Goal: Information Seeking & Learning: Understand process/instructions

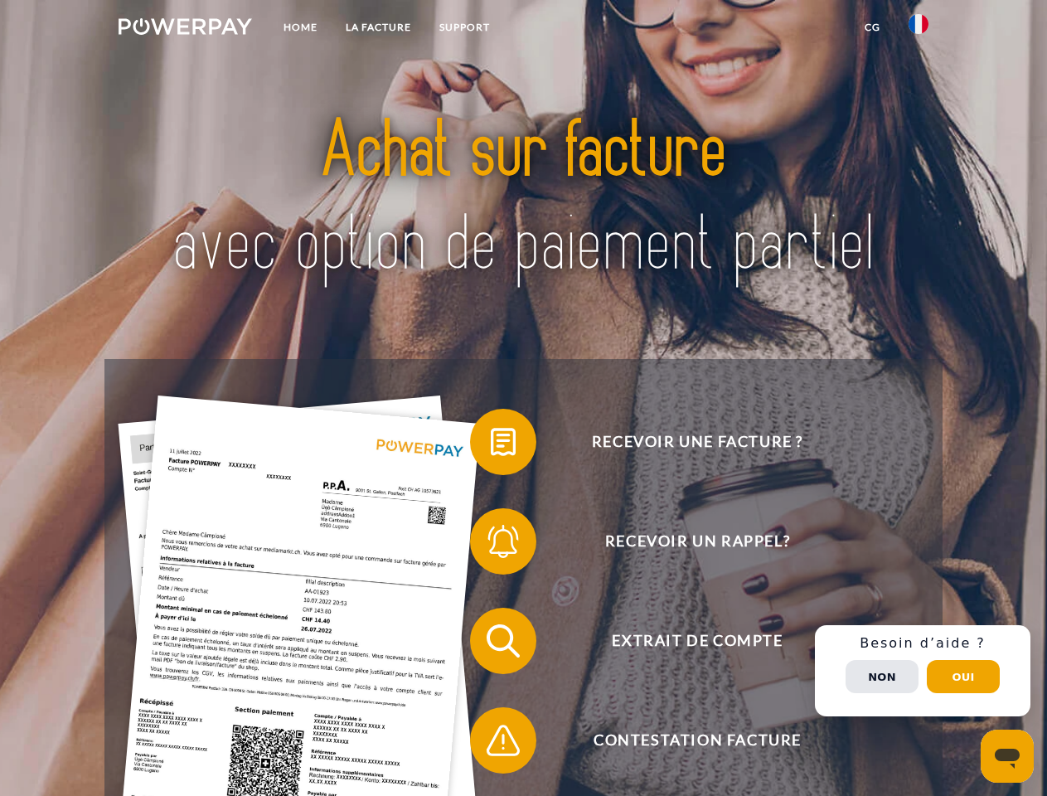
click at [185, 29] on img at bounding box center [186, 26] width 134 height 17
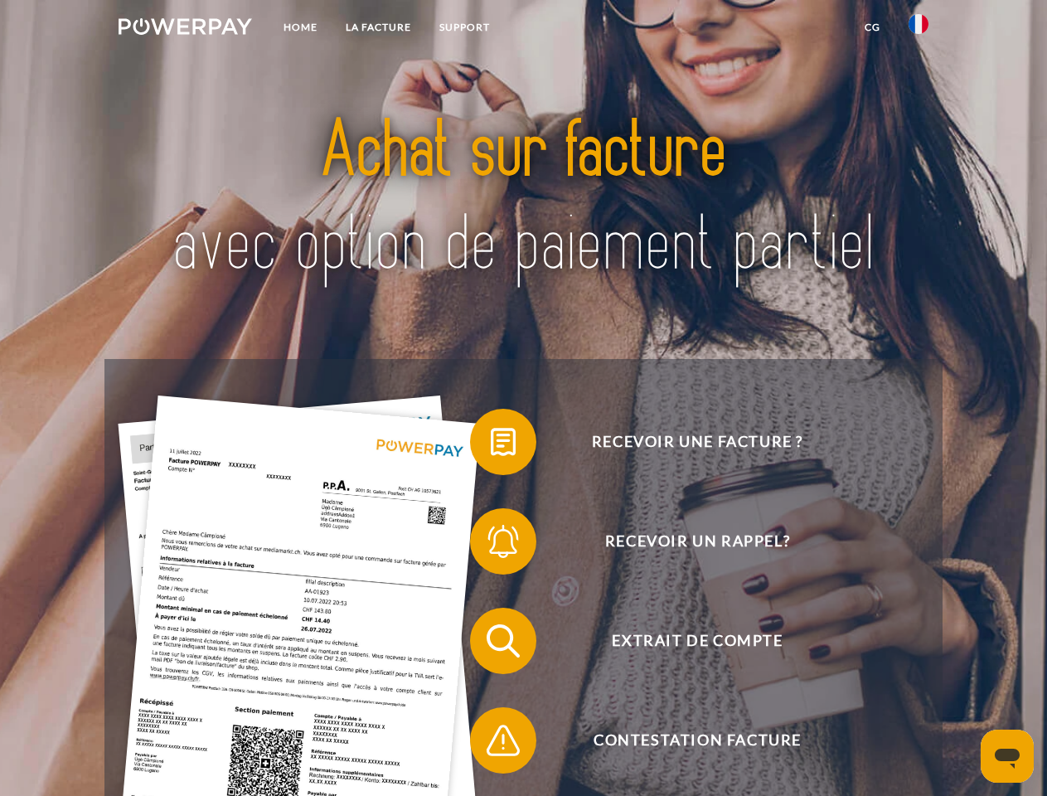
click at [919, 29] on img at bounding box center [919, 24] width 20 height 20
click at [872, 27] on link "CG" at bounding box center [873, 27] width 44 height 30
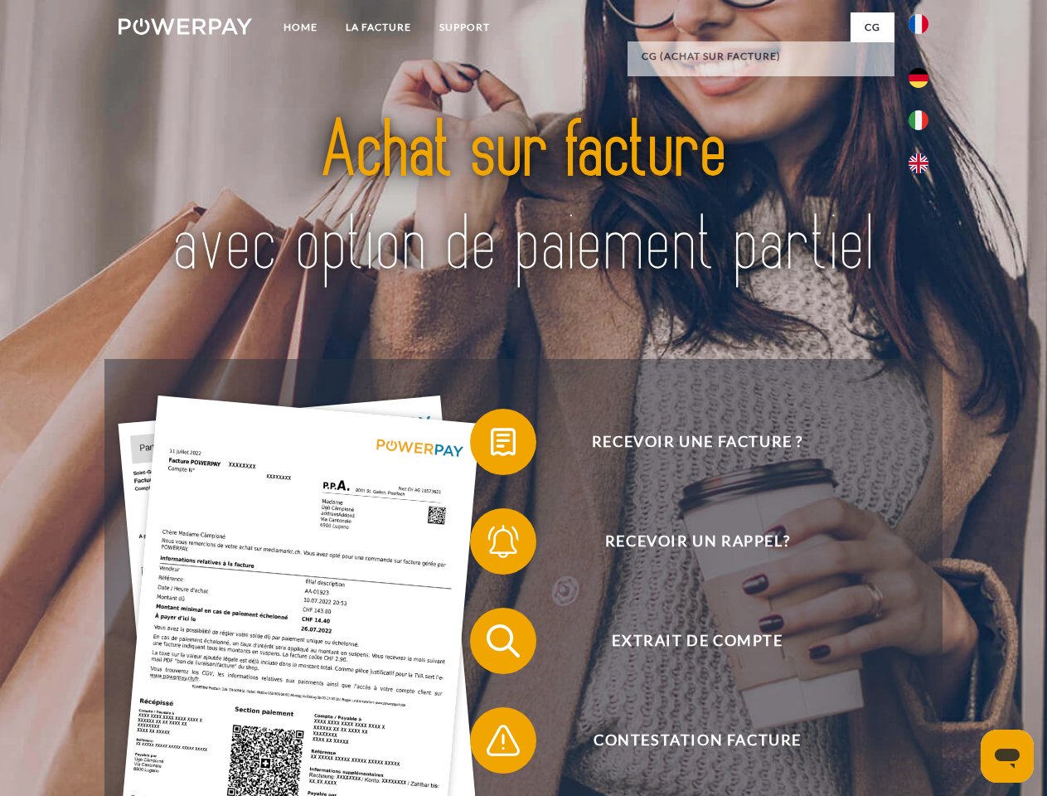
click at [491, 445] on span at bounding box center [478, 442] width 83 height 83
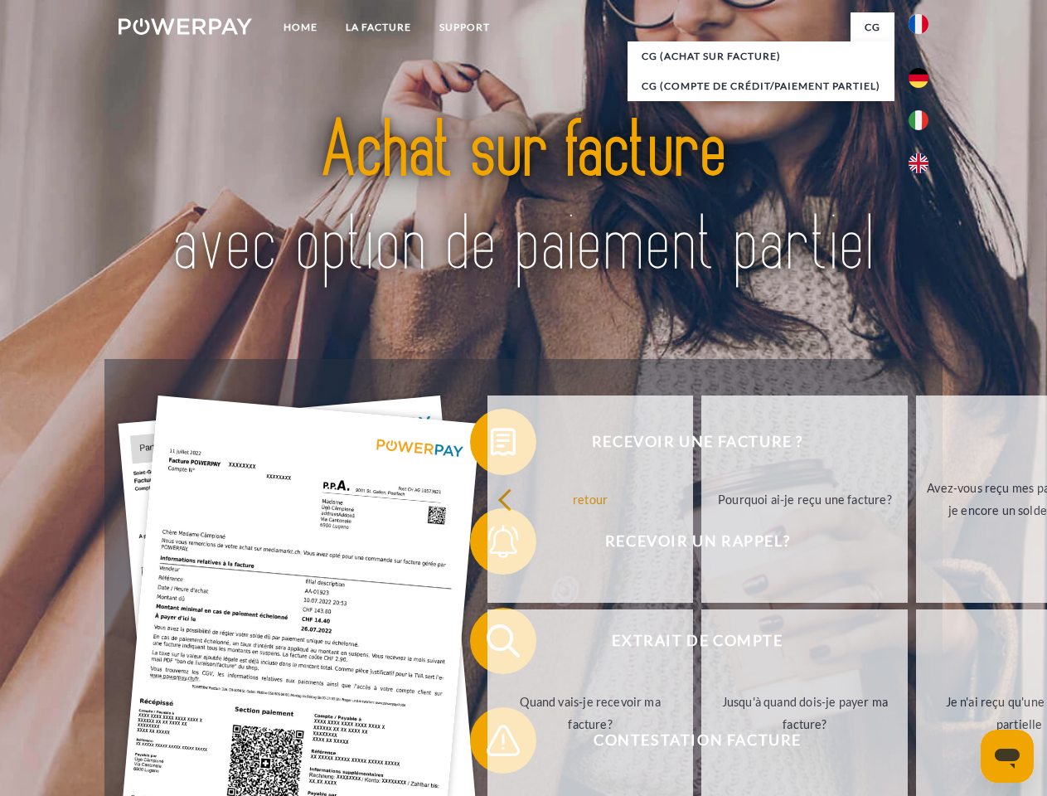
click at [491, 545] on div "Recevoir une facture ? Recevoir un rappel? Extrait de compte retour" at bounding box center [523, 690] width 838 height 663
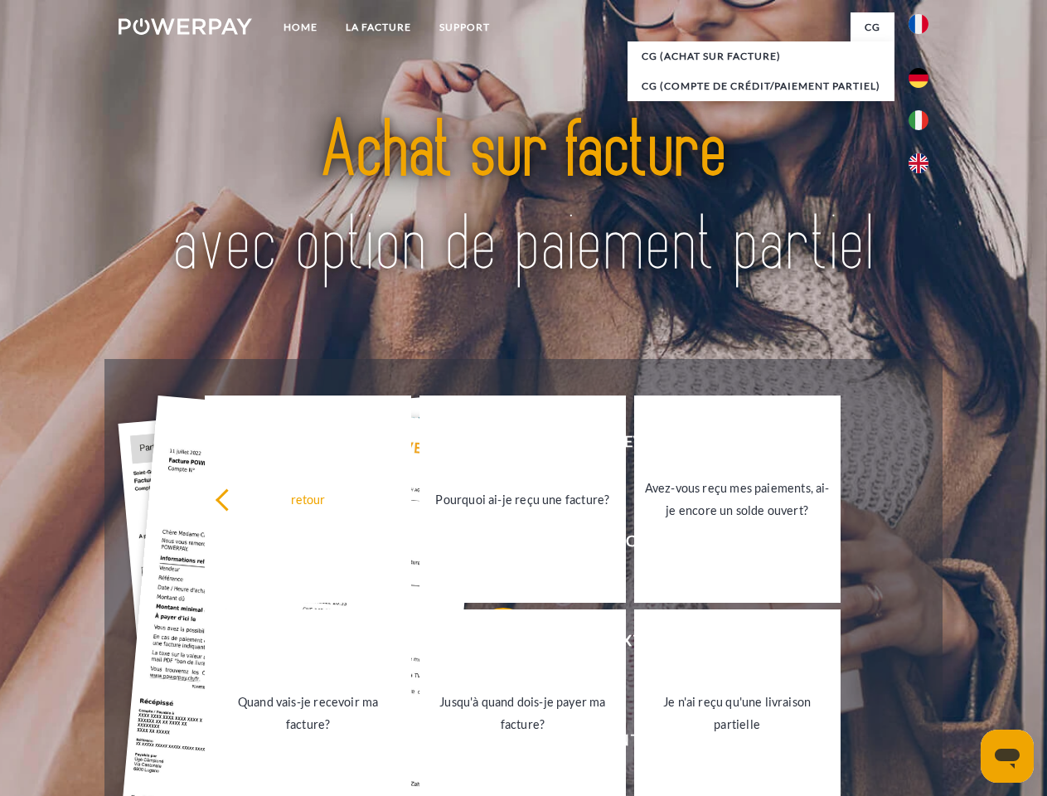
click at [491, 644] on link "Jusqu'à quand dois-je payer ma facture?" at bounding box center [523, 712] width 206 height 207
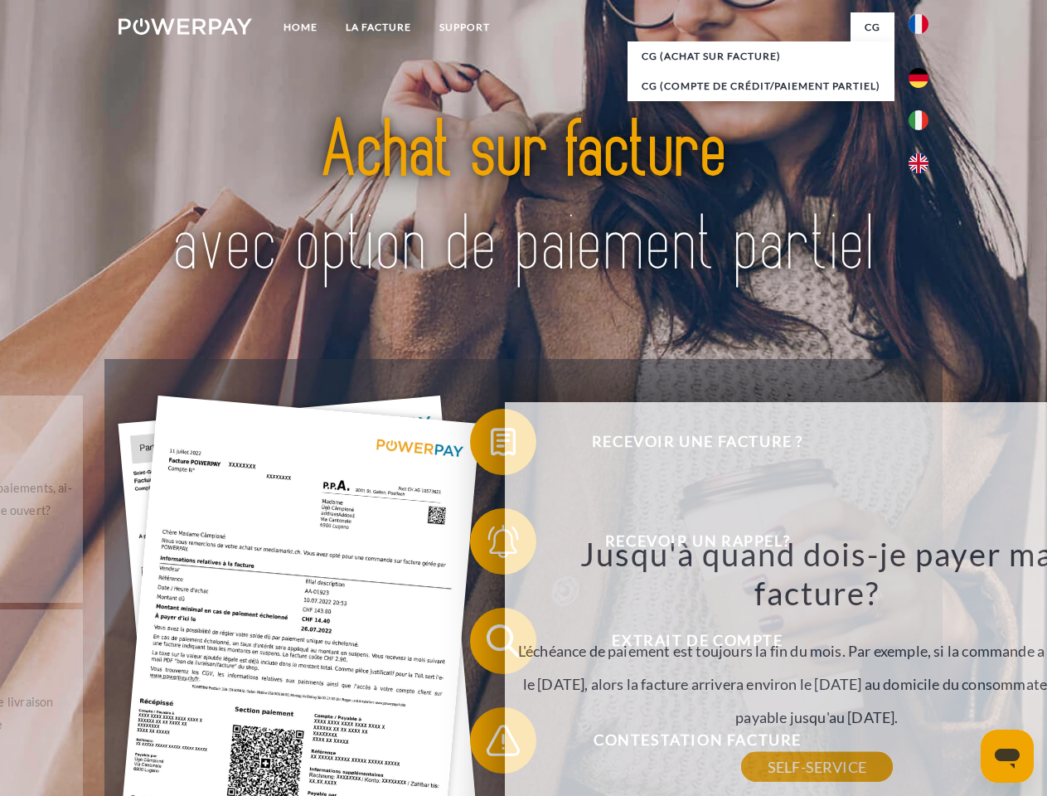
click at [515, 744] on div "Jusqu'à quand dois-je payer ma facture? L'échéance de paiement est toujours la …" at bounding box center [817, 650] width 605 height 233
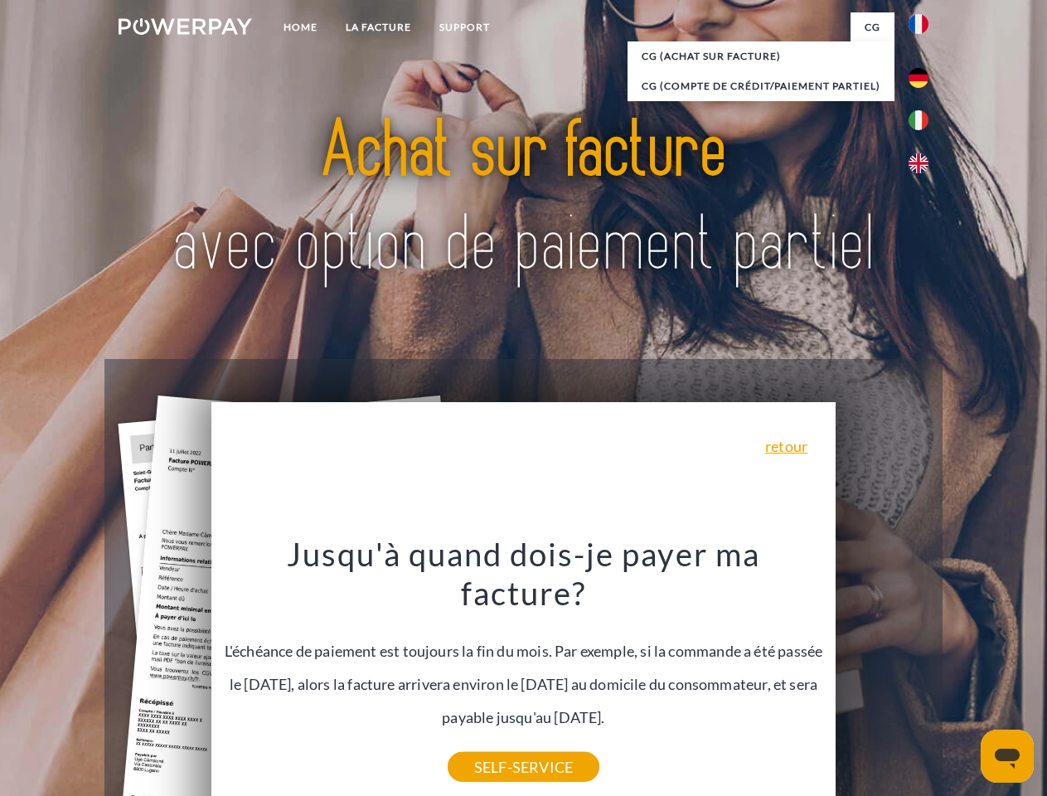
click at [923, 671] on div "Recevoir une facture ? Recevoir un rappel? Extrait de compte retour" at bounding box center [523, 690] width 838 height 663
click at [882, 674] on span "Extrait de compte" at bounding box center [697, 641] width 406 height 66
click at [964, 677] on header "Home LA FACTURE Support" at bounding box center [523, 572] width 1047 height 1145
